Goal: Task Accomplishment & Management: Complete application form

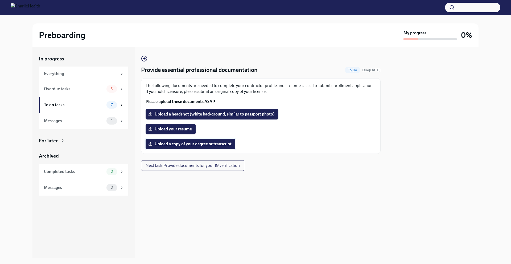
click at [219, 145] on span "Upload a copy of your degree or transcript" at bounding box center [190, 143] width 82 height 5
click at [0, 0] on input "Upload a copy of your degree or transcript" at bounding box center [0, 0] width 0 height 0
click at [85, 77] on div "Everything" at bounding box center [83, 74] width 89 height 14
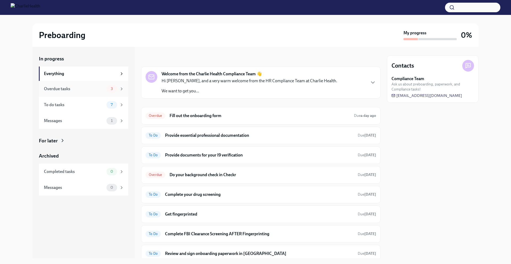
click at [87, 87] on div "Overdue tasks" at bounding box center [74, 89] width 60 height 6
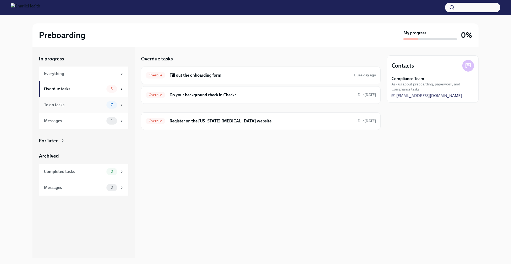
click at [87, 102] on div "To do tasks" at bounding box center [74, 105] width 60 height 6
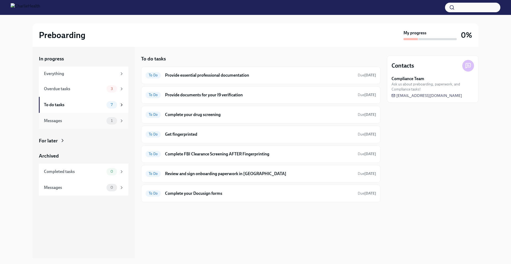
click at [95, 120] on div "Messages" at bounding box center [74, 121] width 60 height 6
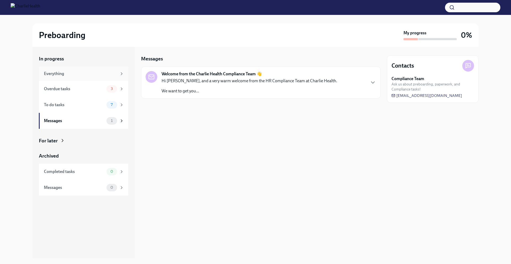
click at [77, 75] on div "Everything" at bounding box center [80, 74] width 73 height 6
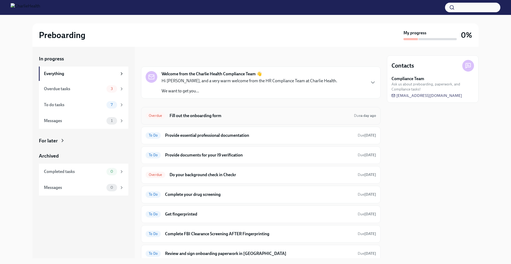
click at [205, 119] on div "Overdue Fill out the onboarding form Due a day ago" at bounding box center [261, 116] width 231 height 9
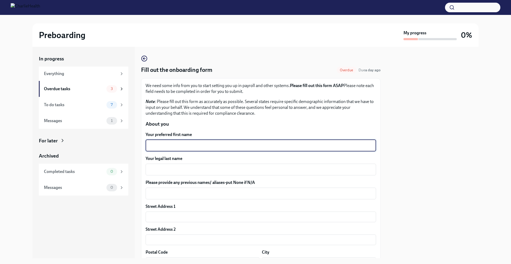
drag, startPoint x: 199, startPoint y: 143, endPoint x: 198, endPoint y: 140, distance: 3.0
click at [199, 141] on div "x ​" at bounding box center [261, 146] width 231 height 12
type textarea "[PERSON_NAME]"
click at [196, 171] on textarea "Your legal last name" at bounding box center [261, 169] width 224 height 6
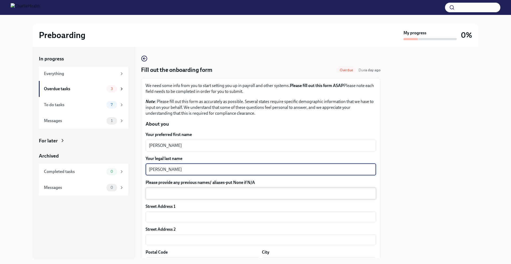
type textarea "[PERSON_NAME]"
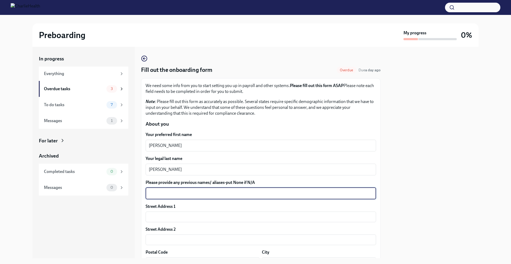
click at [180, 190] on textarea "Please provide any previous names/ aliases-put None if N/A" at bounding box center [261, 193] width 224 height 6
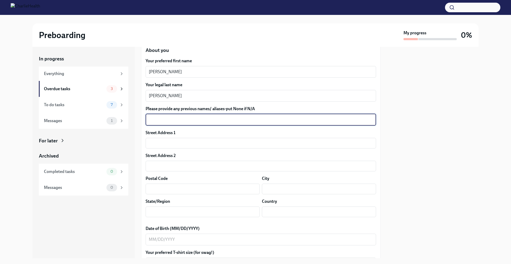
scroll to position [94, 0]
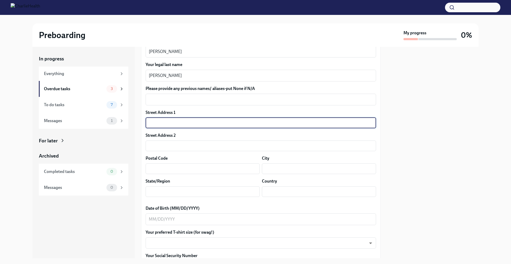
click at [159, 125] on input "text" at bounding box center [261, 123] width 231 height 11
type input "[STREET_ADDRESS]"
click at [289, 167] on input "text" at bounding box center [319, 168] width 114 height 11
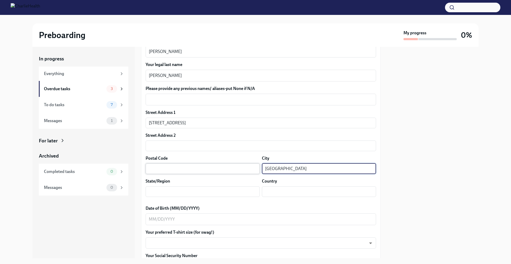
type input "[GEOGRAPHIC_DATA]"
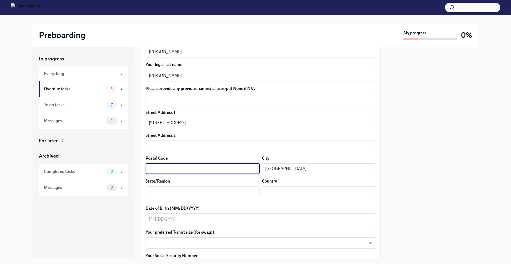
click at [186, 169] on input "text" at bounding box center [203, 168] width 114 height 11
type input "33701"
click at [282, 192] on input "text" at bounding box center [319, 191] width 114 height 11
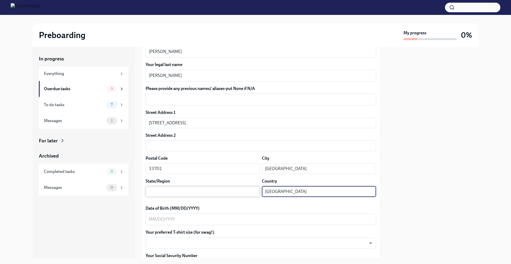
type input "[GEOGRAPHIC_DATA]"
click at [215, 190] on input "text" at bounding box center [203, 191] width 114 height 11
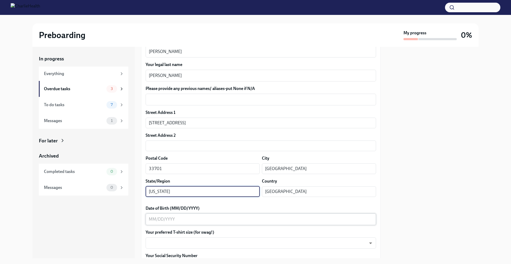
type input "[US_STATE]"
click at [188, 217] on textarea "Date of Birth (MM/DD/YYYY)" at bounding box center [261, 219] width 224 height 6
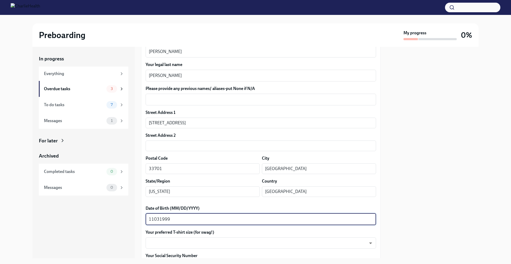
click at [154, 220] on textarea "11031999" at bounding box center [261, 219] width 224 height 6
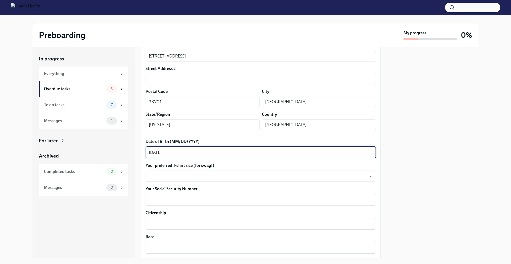
scroll to position [201, 0]
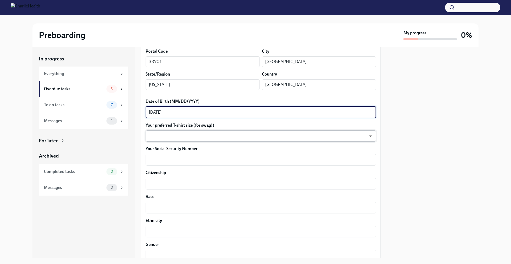
type textarea "[DATE]"
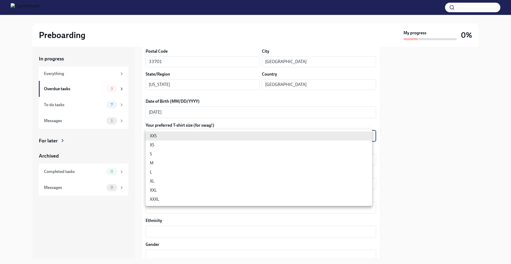
click at [158, 139] on body "Preboarding My progress 0% In progress Everything Overdue tasks 3 To do tasks 7…" at bounding box center [255, 132] width 511 height 264
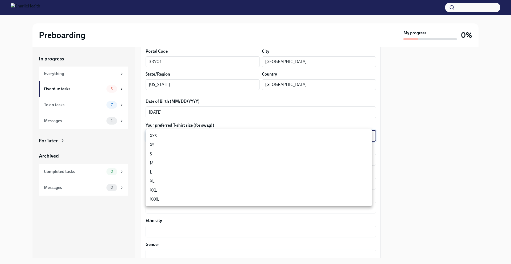
click at [157, 164] on li "M" at bounding box center [259, 163] width 227 height 9
type input "wd3N6mQyWZ"
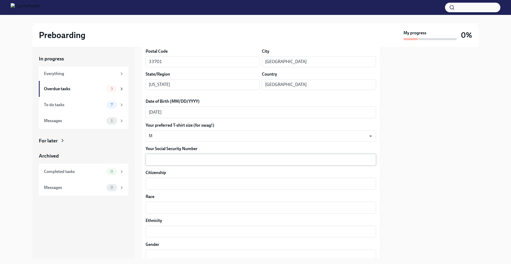
click at [156, 163] on div "x ​" at bounding box center [261, 160] width 231 height 12
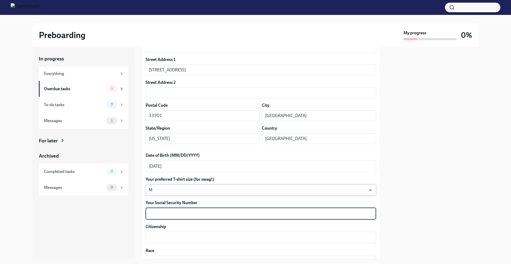
scroll to position [156, 0]
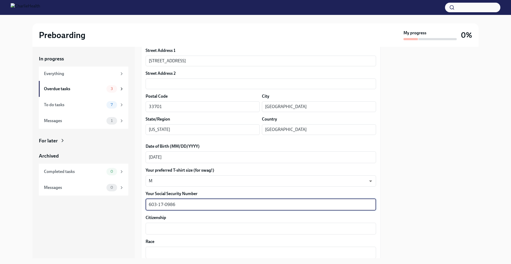
type textarea "603-17-0986"
click at [251, 222] on div "Citizenship x ​" at bounding box center [261, 225] width 231 height 20
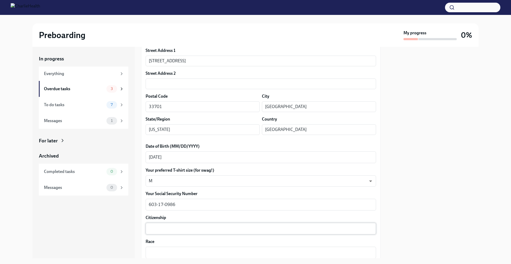
click at [250, 223] on div "x ​" at bounding box center [261, 229] width 231 height 12
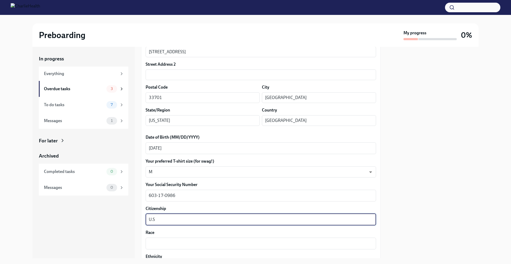
scroll to position [198, 0]
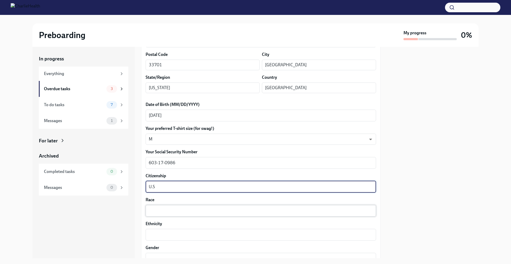
type textarea "U.S"
click at [232, 211] on textarea "Race" at bounding box center [261, 211] width 224 height 6
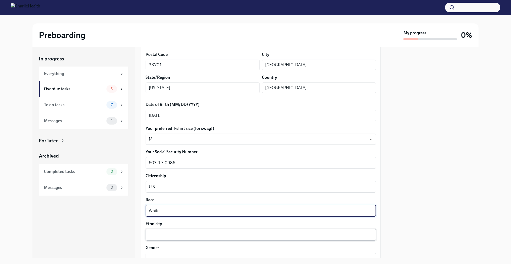
type textarea "White"
click at [262, 233] on textarea "Ethnicity" at bounding box center [261, 235] width 224 height 6
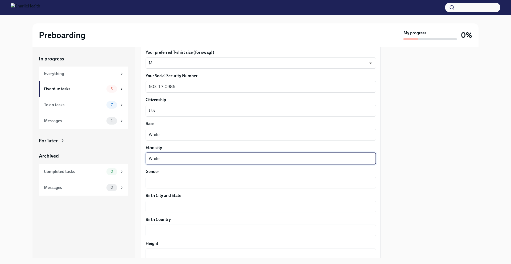
scroll to position [312, 0]
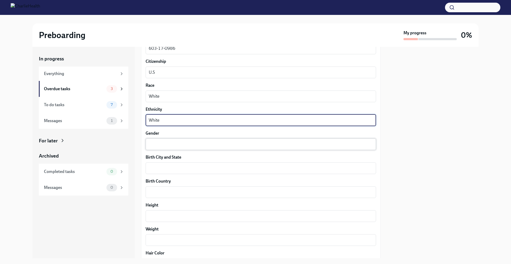
type textarea "White"
click at [219, 146] on textarea "Gender" at bounding box center [261, 144] width 224 height 6
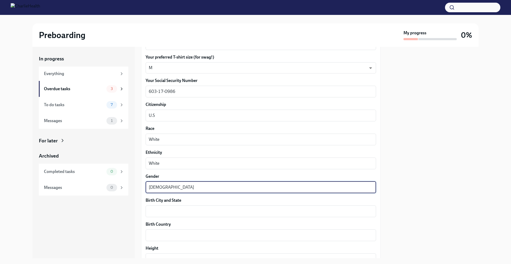
scroll to position [270, 0]
type textarea "[DEMOGRAPHIC_DATA]"
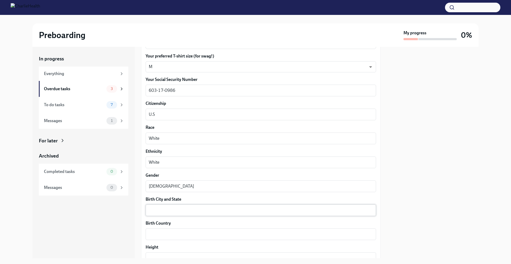
click at [194, 206] on div "x ​" at bounding box center [261, 210] width 231 height 12
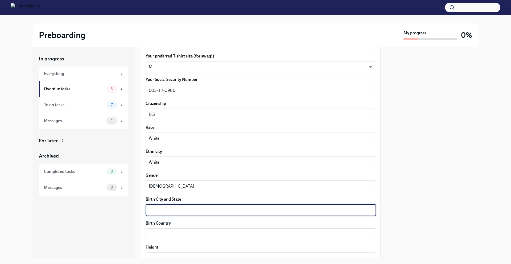
type textarea "C"
type textarea "[GEOGRAPHIC_DATA] [US_STATE]"
click at [204, 228] on div "Birth Country x ​" at bounding box center [261, 230] width 231 height 20
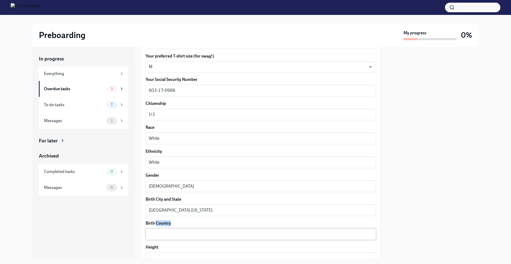
click at [204, 228] on div "x ​" at bounding box center [261, 234] width 231 height 12
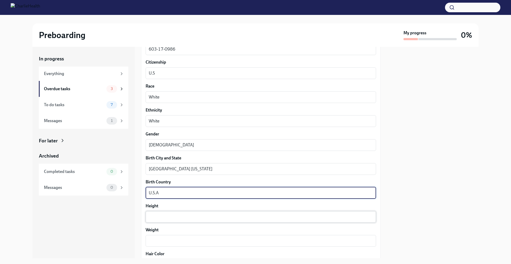
scroll to position [312, 0]
type textarea "U.S.A"
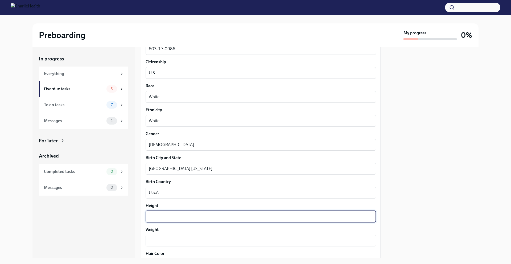
click at [198, 213] on textarea "Height" at bounding box center [261, 216] width 224 height 6
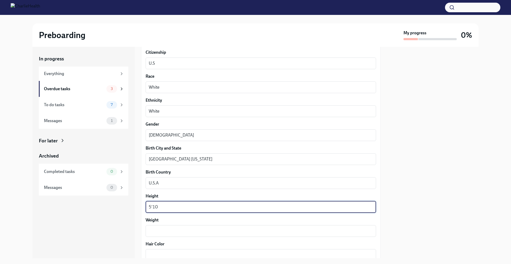
scroll to position [322, 0]
type textarea "5'10"
click at [198, 221] on label "Weight" at bounding box center [261, 220] width 231 height 6
click at [198, 227] on textarea "Weight" at bounding box center [261, 230] width 224 height 6
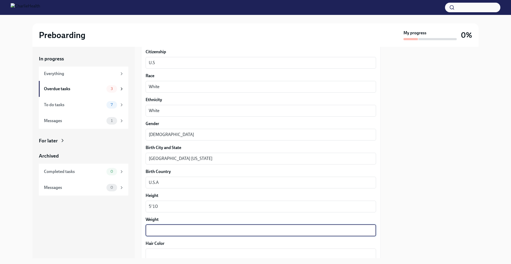
click at [199, 225] on div "x ​" at bounding box center [261, 231] width 231 height 12
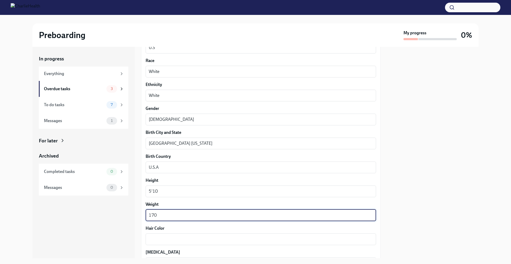
scroll to position [428, 0]
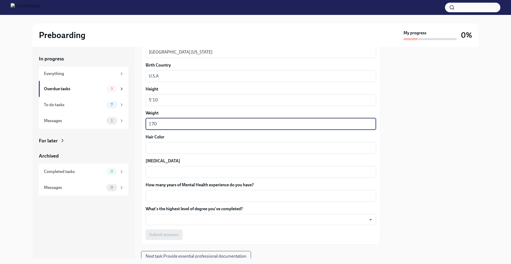
type textarea "170"
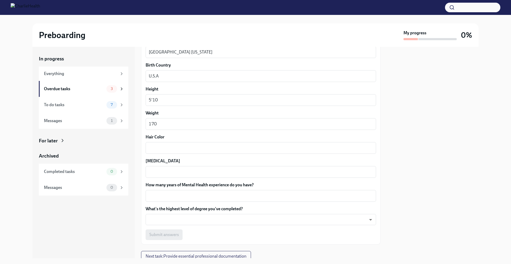
click at [166, 141] on div "Hair Color x ​" at bounding box center [261, 144] width 231 height 20
click at [166, 143] on div "x ​" at bounding box center [261, 148] width 231 height 12
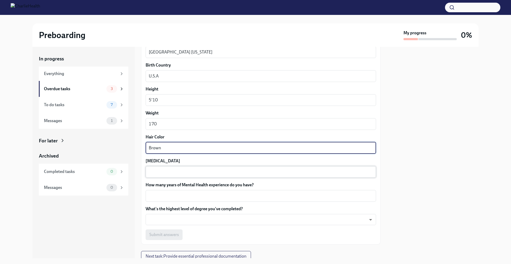
type textarea "Brown"
click at [183, 169] on textarea "[MEDICAL_DATA]" at bounding box center [261, 172] width 224 height 6
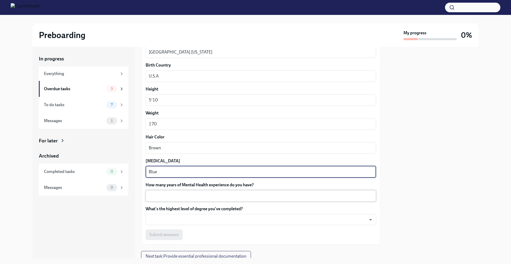
type textarea "Blue"
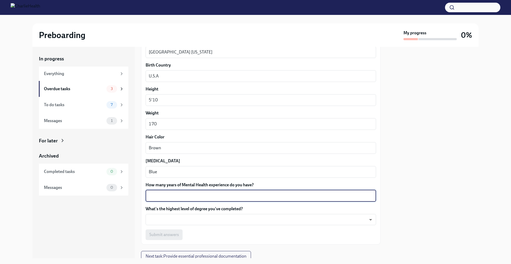
click at [195, 193] on textarea "How many years of Mental Health experience do you have?" at bounding box center [261, 196] width 224 height 6
type textarea "0"
click at [191, 215] on body "Preboarding My progress 0% In progress Everything Overdue tasks 3 To do tasks 7…" at bounding box center [255, 132] width 511 height 264
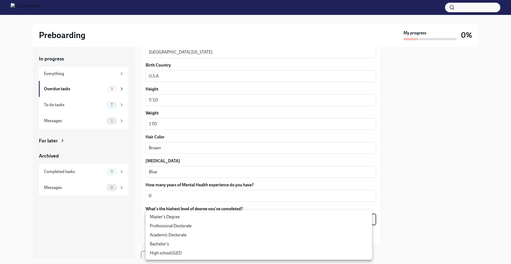
click at [202, 242] on li "Bachelor's" at bounding box center [259, 244] width 227 height 9
type input "oQxEXK86X"
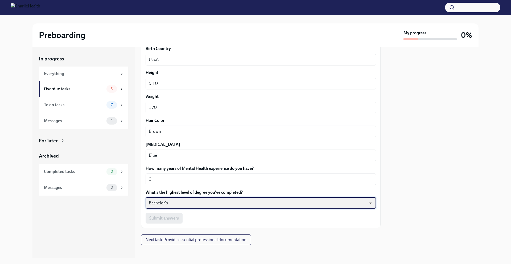
scroll to position [449, 0]
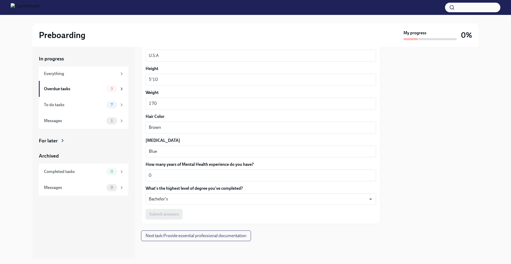
click at [177, 215] on div "Submit answers" at bounding box center [261, 214] width 231 height 11
click at [186, 235] on span "Next task : Provide essential professional documentation" at bounding box center [196, 235] width 101 height 5
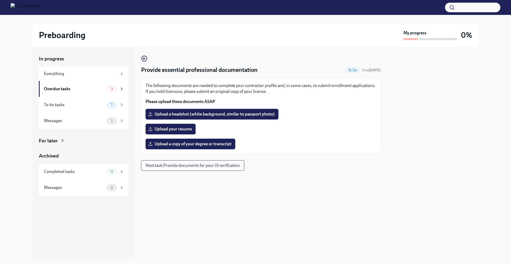
click at [170, 113] on span "Upload a headshot (white background, similar to passport photo)" at bounding box center [211, 114] width 125 height 5
click at [0, 0] on input "Upload a headshot (white background, similar to passport photo)" at bounding box center [0, 0] width 0 height 0
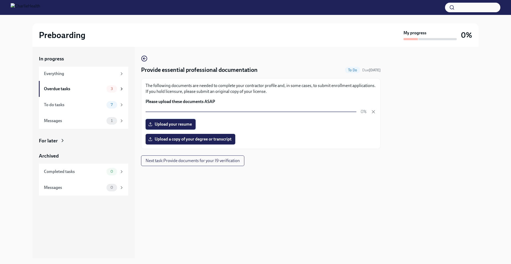
click at [174, 125] on span "Upload your resume" at bounding box center [170, 124] width 43 height 5
click at [0, 0] on input "Upload your resume" at bounding box center [0, 0] width 0 height 0
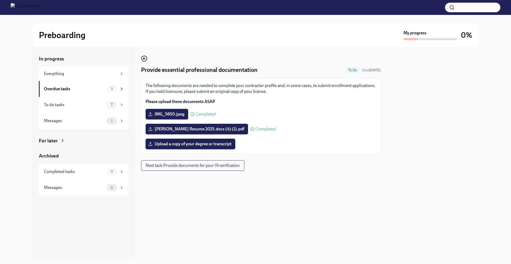
click at [213, 145] on span "Upload a copy of your degree or transcript" at bounding box center [190, 143] width 82 height 5
click at [0, 0] on input "Upload a copy of your degree or transcript" at bounding box center [0, 0] width 0 height 0
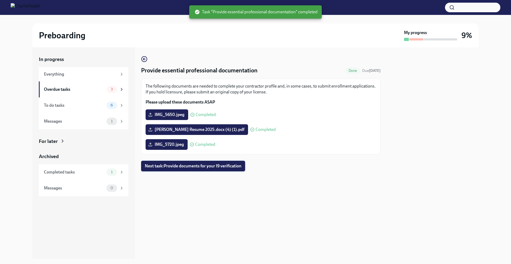
click at [186, 166] on span "Next task : Provide documents for your I9 verification" at bounding box center [193, 165] width 97 height 5
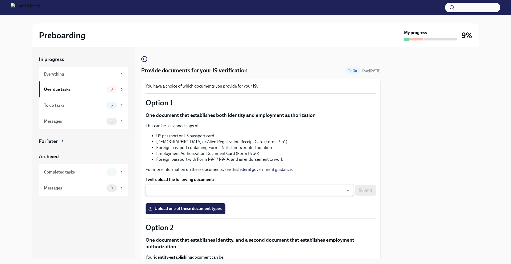
click at [275, 188] on body "Preboarding My progress 9% In progress Everything Overdue tasks 3 To do tasks 6…" at bounding box center [255, 132] width 511 height 264
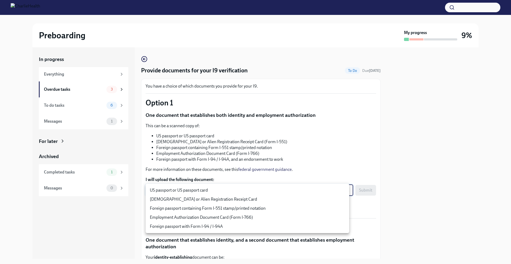
click at [270, 191] on li "US passport or US passport card" at bounding box center [248, 190] width 204 height 9
type input "KnYOjnC8x"
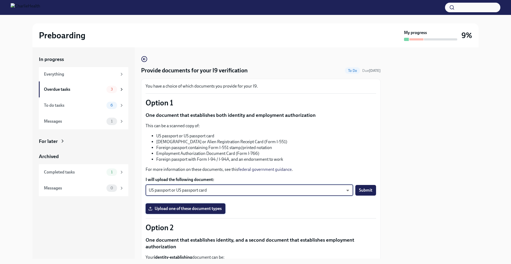
click at [220, 207] on span "Upload one of these document types" at bounding box center [185, 208] width 72 height 5
click at [0, 0] on input "Upload one of these document types" at bounding box center [0, 0] width 0 height 0
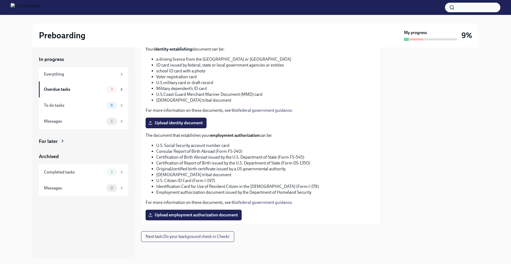
scroll to position [204, 0]
click at [223, 235] on span "Next task : Do your background check in Checkr" at bounding box center [188, 236] width 84 height 5
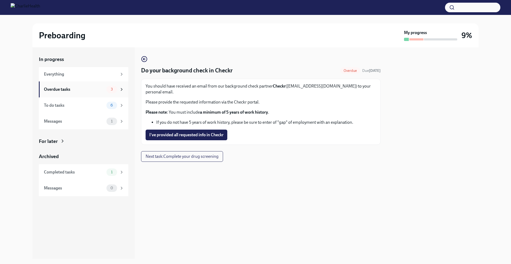
click at [121, 87] on icon at bounding box center [121, 89] width 5 height 5
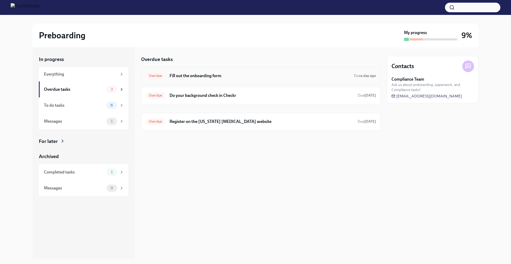
click at [201, 77] on h6 "Fill out the onboarding form" at bounding box center [260, 76] width 180 height 6
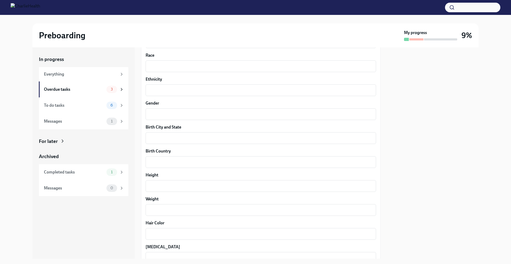
scroll to position [449, 0]
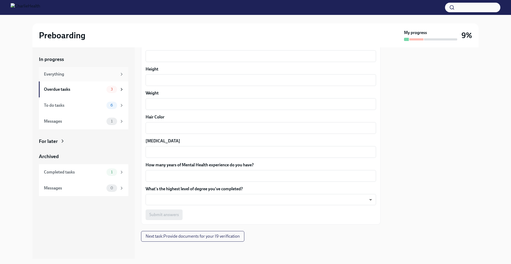
click at [79, 76] on div "Everything" at bounding box center [80, 74] width 73 height 6
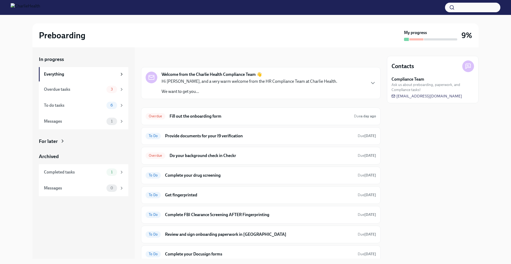
click at [209, 92] on p "We want to get you..." at bounding box center [250, 92] width 176 height 6
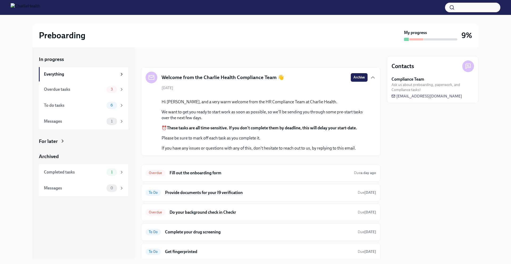
click at [214, 121] on p "We want to get you ready to start work as soon as possible, so we'll be sending…" at bounding box center [265, 115] width 206 height 12
click at [220, 176] on h6 "Fill out the onboarding form" at bounding box center [260, 173] width 180 height 6
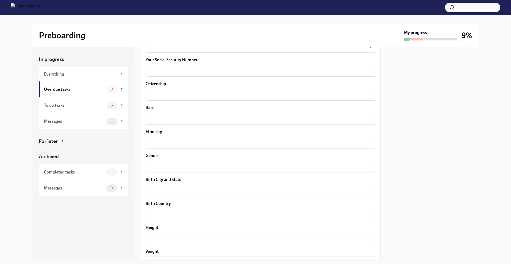
scroll to position [449, 0]
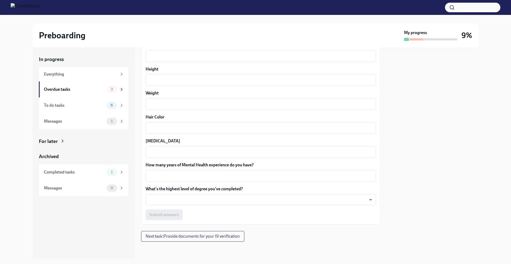
click at [180, 215] on div "Submit answers" at bounding box center [261, 214] width 231 height 11
click at [100, 167] on div "Completed tasks 1" at bounding box center [83, 172] width 89 height 16
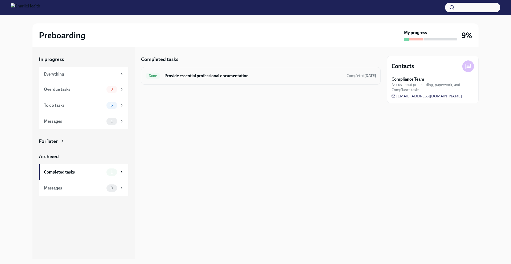
click at [186, 76] on h6 "Provide essential professional documentation" at bounding box center [254, 76] width 178 height 6
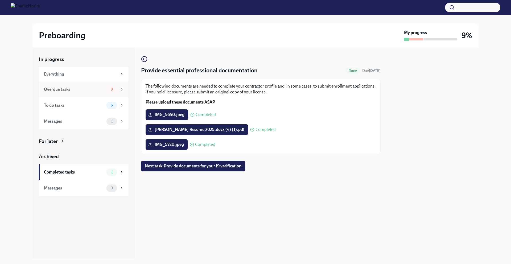
click at [82, 89] on div "Overdue tasks" at bounding box center [74, 90] width 60 height 6
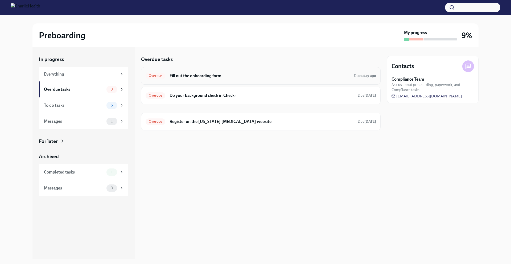
click at [197, 74] on h6 "Fill out the onboarding form" at bounding box center [260, 76] width 180 height 6
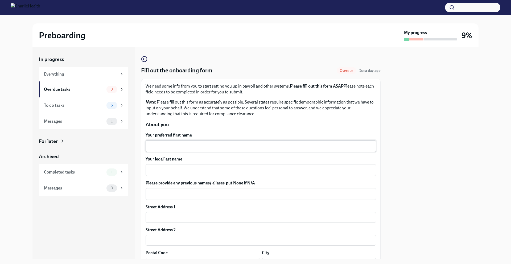
click at [203, 146] on textarea "Your preferred first name" at bounding box center [261, 146] width 224 height 6
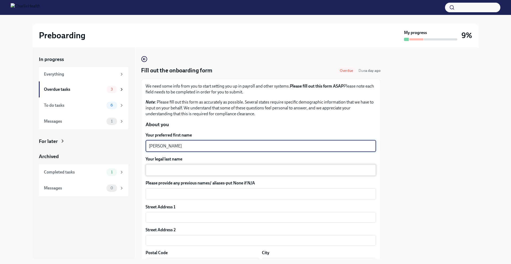
type textarea "[PERSON_NAME]"
click at [196, 170] on textarea "Your legal last name" at bounding box center [261, 170] width 224 height 6
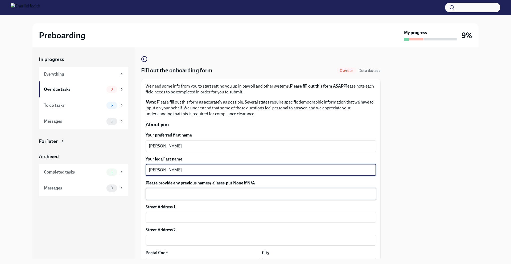
type textarea "[PERSON_NAME]"
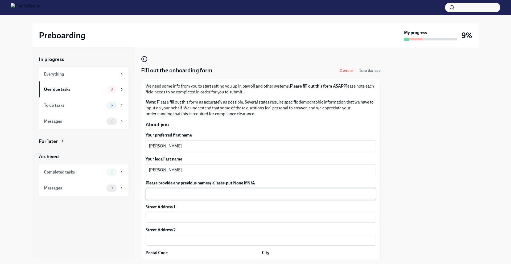
click at [198, 189] on div "x ​" at bounding box center [261, 194] width 231 height 12
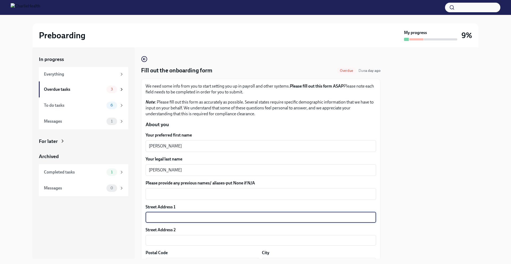
click at [188, 217] on input "text" at bounding box center [261, 217] width 231 height 11
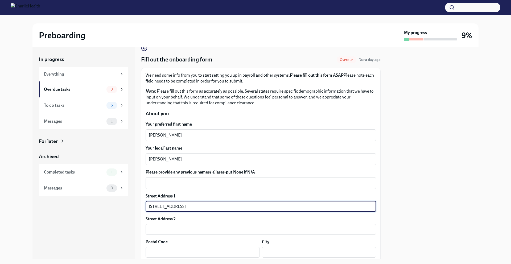
scroll to position [60, 0]
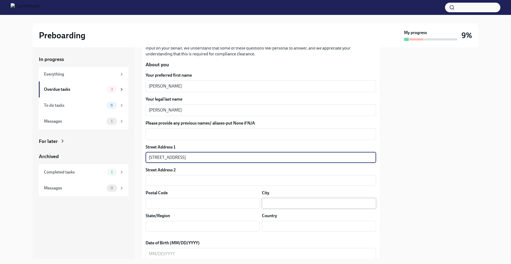
type input "[STREET_ADDRESS]"
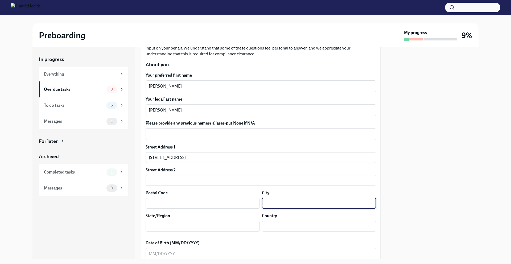
click at [280, 200] on input "text" at bounding box center [319, 203] width 114 height 11
type input "[GEOGRAPHIC_DATA]"
click at [231, 206] on input "text" at bounding box center [203, 203] width 114 height 11
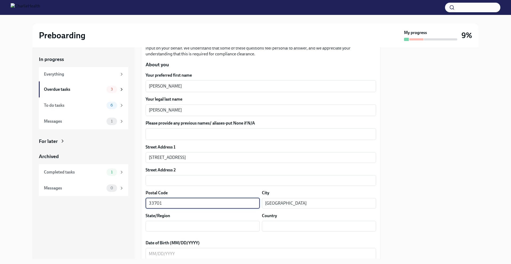
type input "33701"
click at [216, 220] on div "State/Region ​" at bounding box center [203, 222] width 114 height 19
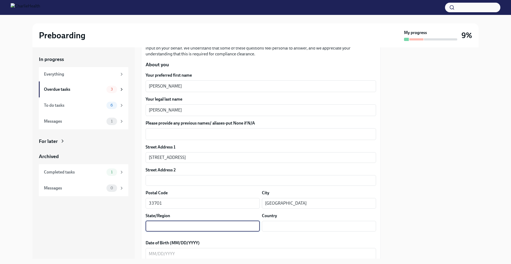
click at [217, 224] on input "text" at bounding box center [203, 226] width 114 height 11
type input "[US_STATE]"
click at [267, 226] on input "text" at bounding box center [319, 226] width 114 height 11
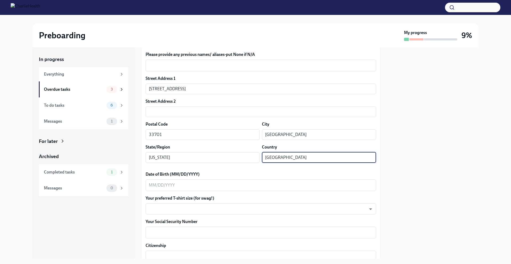
scroll to position [130, 0]
type input "[GEOGRAPHIC_DATA]"
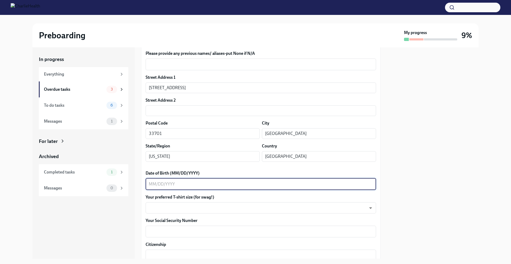
click at [203, 183] on textarea "Date of Birth (MM/DD/YYYY)" at bounding box center [261, 184] width 224 height 6
type textarea "[DATE]"
click at [212, 207] on body "Preboarding My progress 9% In progress Everything Overdue tasks 3 To do tasks 6…" at bounding box center [255, 132] width 511 height 264
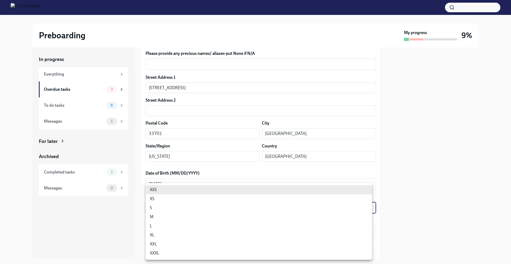
click at [212, 217] on li "M" at bounding box center [259, 216] width 227 height 9
type input "wd3N6mQyWZ"
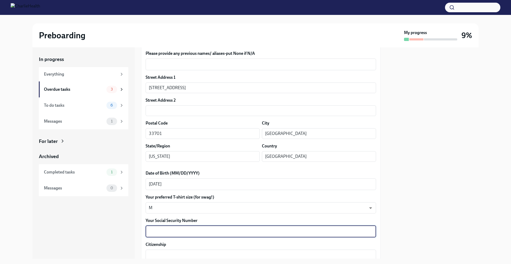
click at [200, 230] on textarea "Your Social Security Number" at bounding box center [261, 231] width 224 height 6
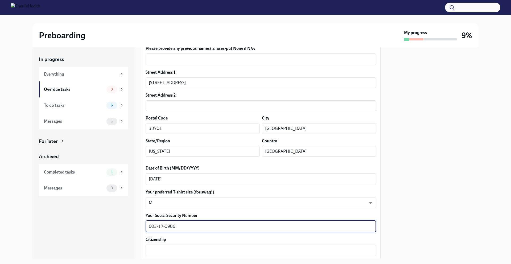
scroll to position [140, 0]
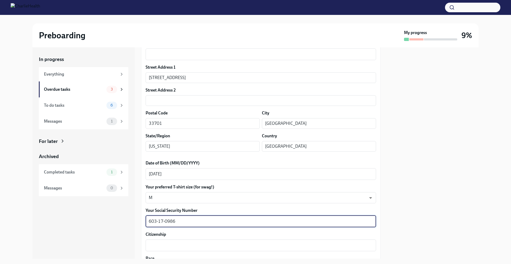
type textarea "603-17-0986"
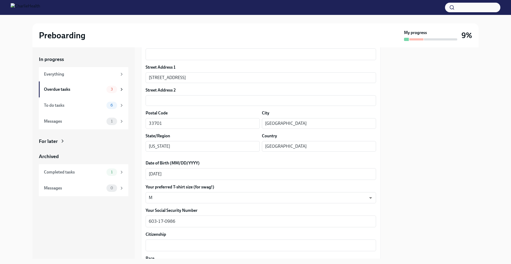
click at [200, 239] on div "Citizenship x ​" at bounding box center [261, 242] width 231 height 20
click at [201, 242] on div "x ​" at bounding box center [261, 246] width 231 height 12
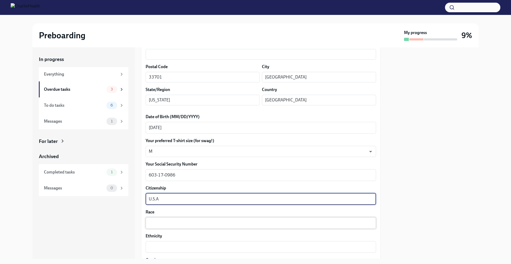
scroll to position [186, 0]
type textarea "U.S.A"
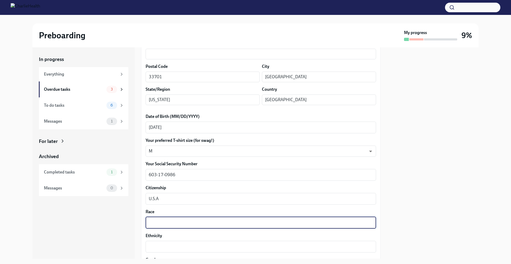
click at [194, 222] on textarea "Race" at bounding box center [261, 223] width 224 height 6
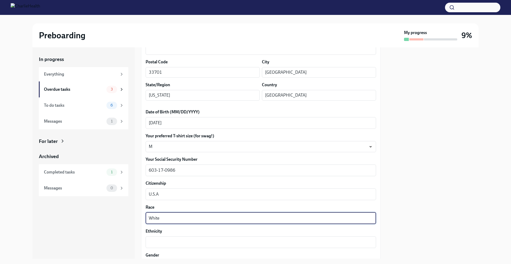
scroll to position [221, 0]
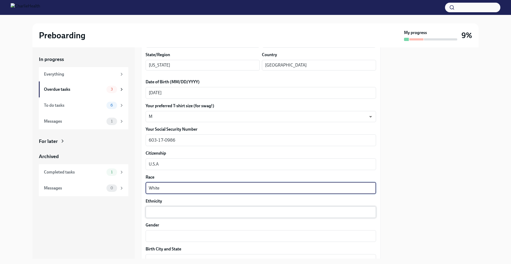
type textarea "White"
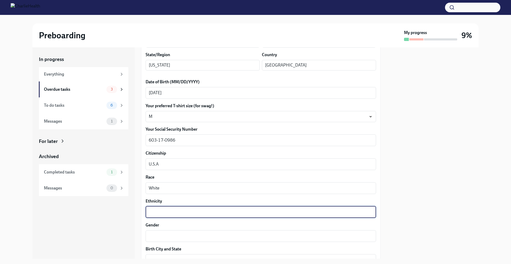
click at [193, 213] on textarea "Ethnicity" at bounding box center [261, 212] width 224 height 6
type textarea "White"
click at [195, 235] on textarea "Gender" at bounding box center [261, 236] width 224 height 6
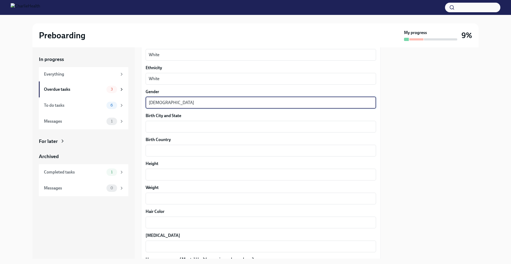
scroll to position [403, 0]
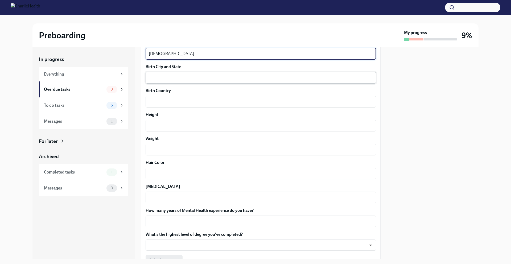
type textarea "[DEMOGRAPHIC_DATA]"
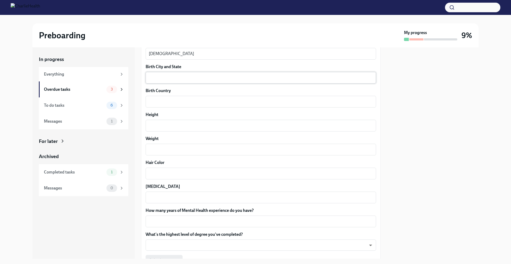
click at [175, 74] on div "x ​" at bounding box center [261, 78] width 231 height 12
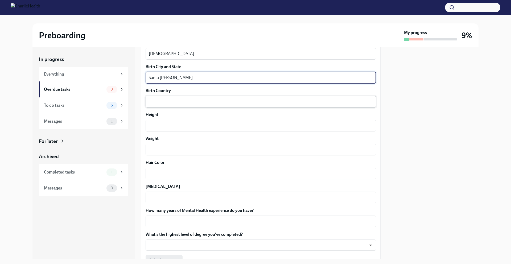
type textarea "Santa [PERSON_NAME]"
click at [187, 100] on textarea "Birth Country" at bounding box center [261, 101] width 224 height 6
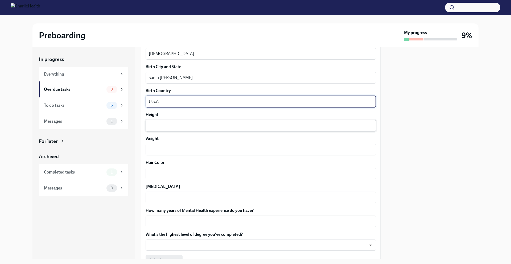
type textarea "U.S.A"
click at [191, 120] on div "Height x ​" at bounding box center [261, 122] width 231 height 20
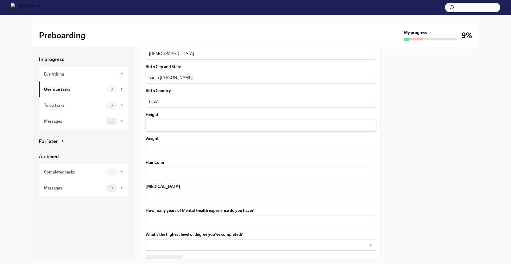
click at [190, 122] on div "x ​" at bounding box center [261, 126] width 231 height 12
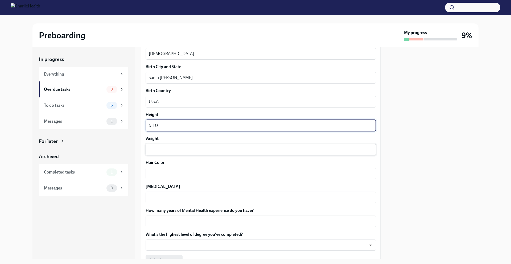
type textarea "5'10"
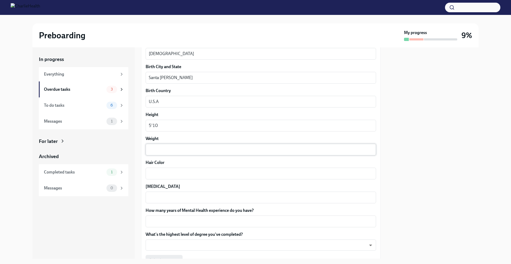
click at [205, 144] on div "x ​" at bounding box center [261, 150] width 231 height 12
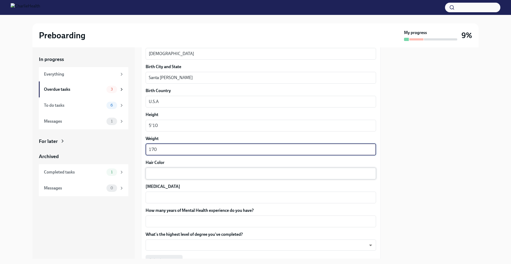
type textarea "170"
click at [213, 169] on div "x ​" at bounding box center [261, 174] width 231 height 12
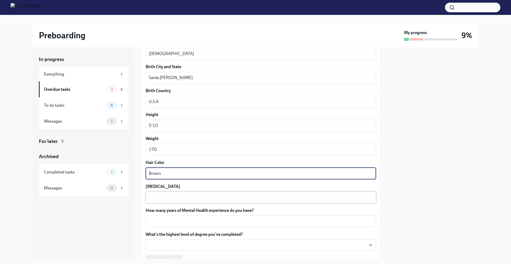
type textarea "Brown"
click at [211, 201] on div "x ​" at bounding box center [261, 198] width 231 height 12
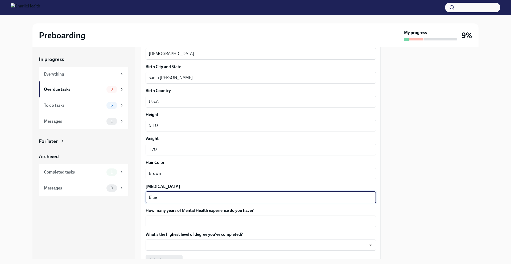
type textarea "Blue"
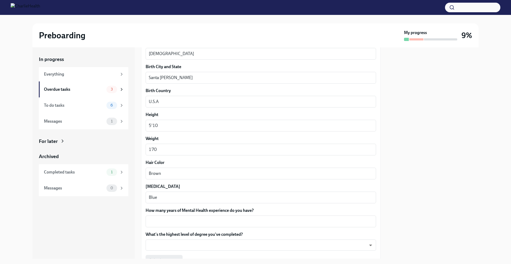
click at [203, 232] on label "What's the highest level of degree you've completed?" at bounding box center [261, 235] width 231 height 6
click at [200, 225] on div "x ​" at bounding box center [261, 222] width 231 height 12
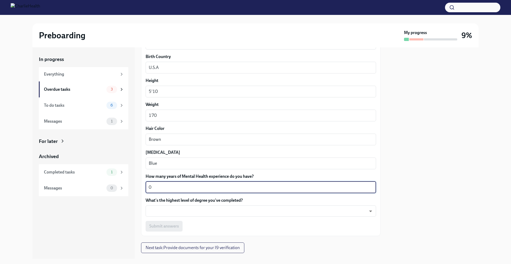
scroll to position [442, 0]
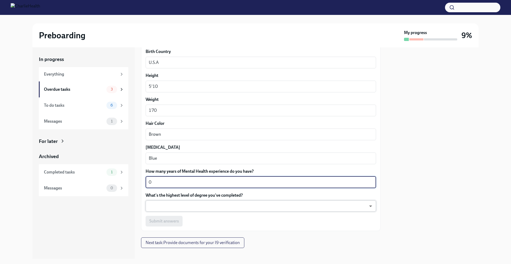
type textarea "0"
click at [182, 204] on body "Preboarding My progress 9% In progress Everything Overdue tasks 3 To do tasks 6…" at bounding box center [255, 132] width 511 height 264
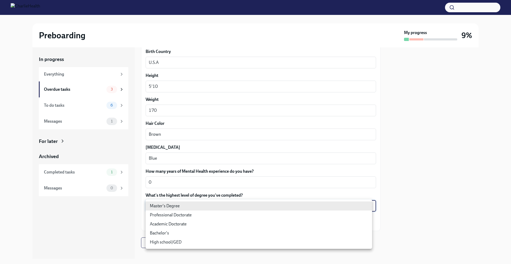
click at [200, 231] on li "Bachelor's" at bounding box center [259, 233] width 227 height 9
type input "oQxEXK86X"
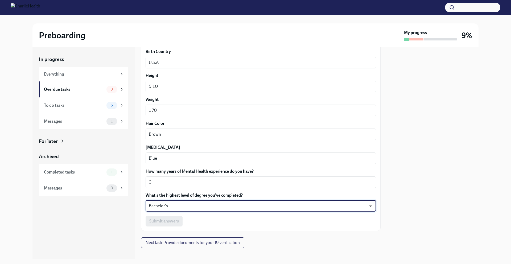
click at [175, 223] on div "Submit answers" at bounding box center [261, 221] width 231 height 11
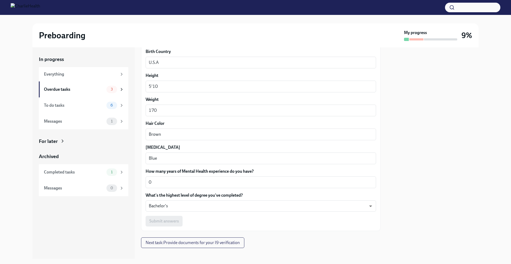
click at [175, 223] on div "Submit answers" at bounding box center [261, 221] width 231 height 11
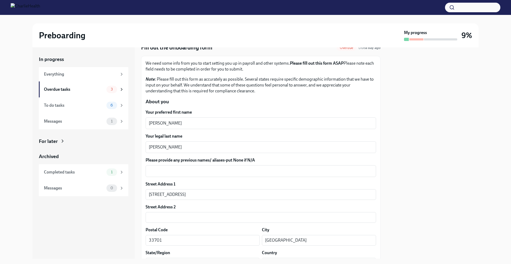
scroll to position [15, 0]
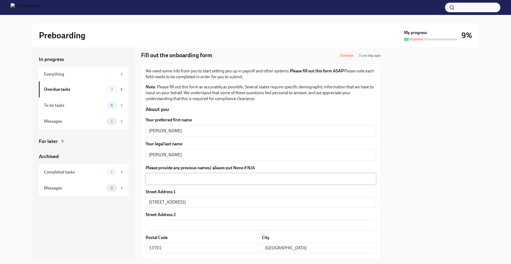
click at [175, 176] on textarea "Please provide any previous names/ aliases-put None if N/A" at bounding box center [261, 179] width 224 height 6
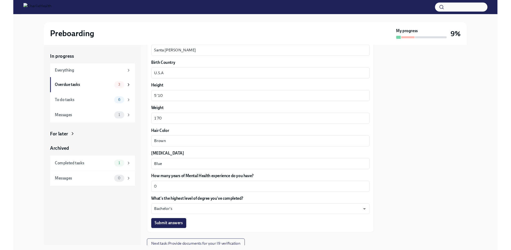
scroll to position [449, 0]
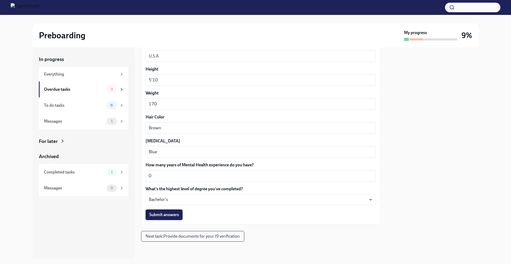
type textarea "None"
click at [176, 219] on button "Submit answers" at bounding box center [164, 214] width 37 height 11
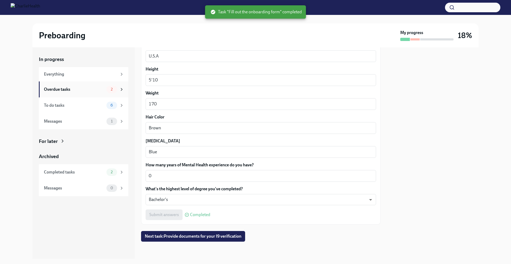
click at [91, 92] on div "Overdue tasks" at bounding box center [74, 90] width 60 height 6
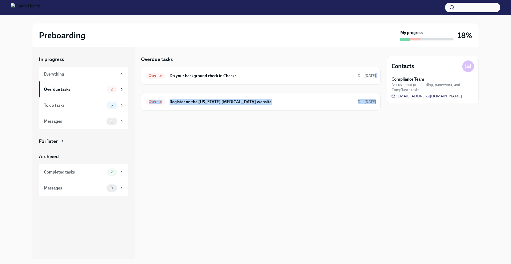
drag, startPoint x: 192, startPoint y: 80, endPoint x: 264, endPoint y: 133, distance: 89.2
click at [264, 131] on div "Overdue tasks Overdue Do your background check in Checkr Due [DATE] Overdue Reg…" at bounding box center [261, 152] width 240 height 211
click at [265, 133] on div "Overdue tasks Overdue Do your background check in Checkr Due [DATE] Overdue Reg…" at bounding box center [261, 152] width 240 height 211
click at [253, 104] on h6 "Register on the [US_STATE] [MEDICAL_DATA] website" at bounding box center [262, 102] width 184 height 6
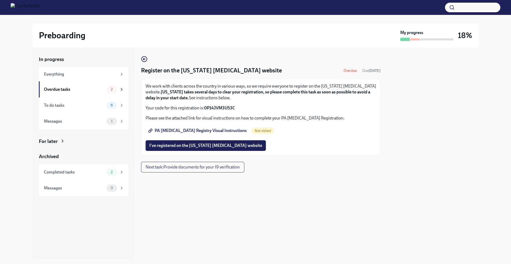
click at [181, 130] on span "PA [MEDICAL_DATA] Registry Visual Instructions" at bounding box center [197, 130] width 97 height 5
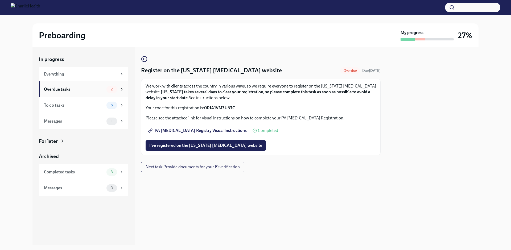
click at [111, 89] on span "2" at bounding box center [112, 89] width 8 height 4
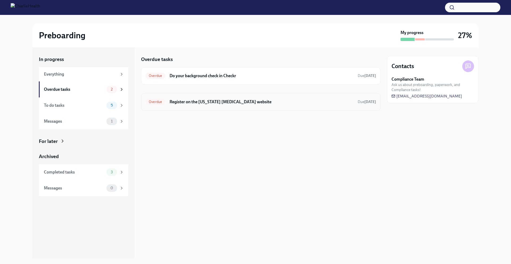
click at [253, 98] on div "Overdue Register on the [US_STATE] [MEDICAL_DATA] website Due [DATE]" at bounding box center [261, 102] width 231 height 9
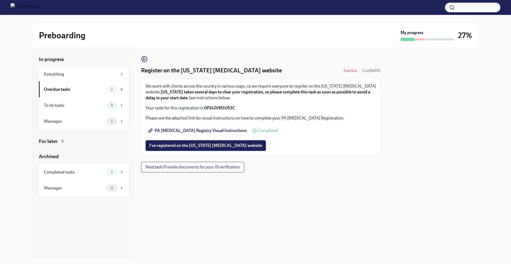
click at [200, 145] on span "I've registered on the [US_STATE] [MEDICAL_DATA] website" at bounding box center [205, 145] width 113 height 5
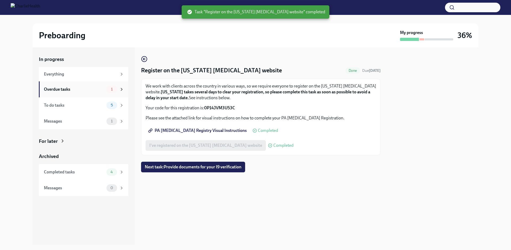
click at [86, 88] on div "Overdue tasks" at bounding box center [74, 90] width 60 height 6
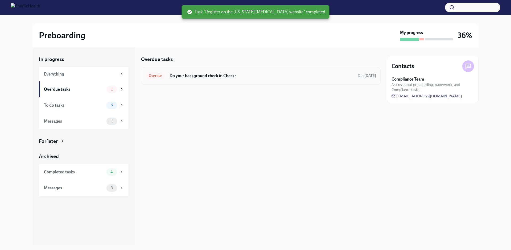
click at [278, 72] on div "Overdue Do your background check in Checkr Due [DATE]" at bounding box center [261, 76] width 231 height 9
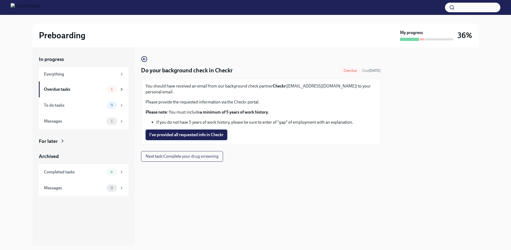
click at [198, 132] on span "I've provided all requested info in Checkr" at bounding box center [186, 134] width 74 height 5
